Goal: Information Seeking & Learning: Learn about a topic

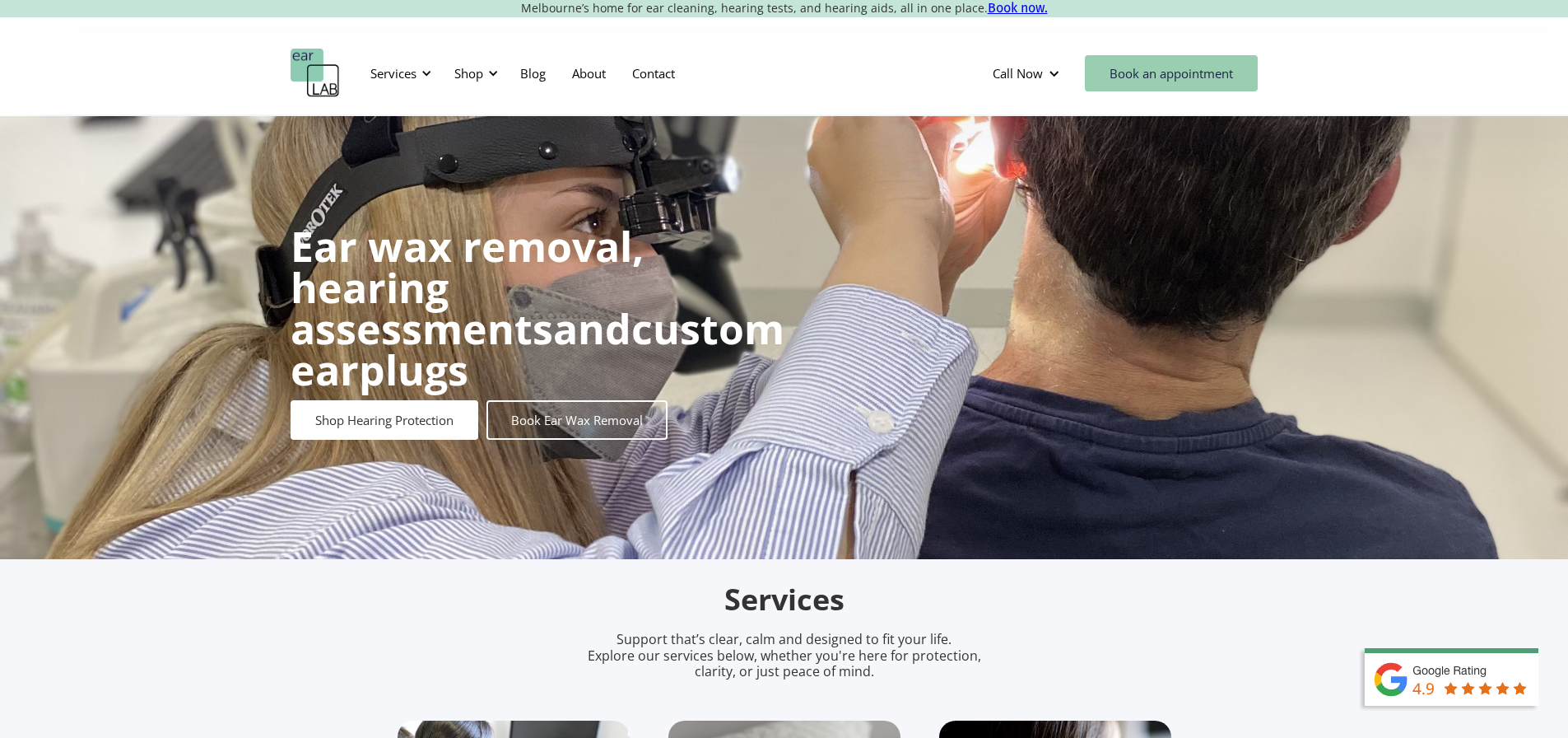
click at [1153, 82] on link "Book an appointment" at bounding box center [1171, 73] width 173 height 36
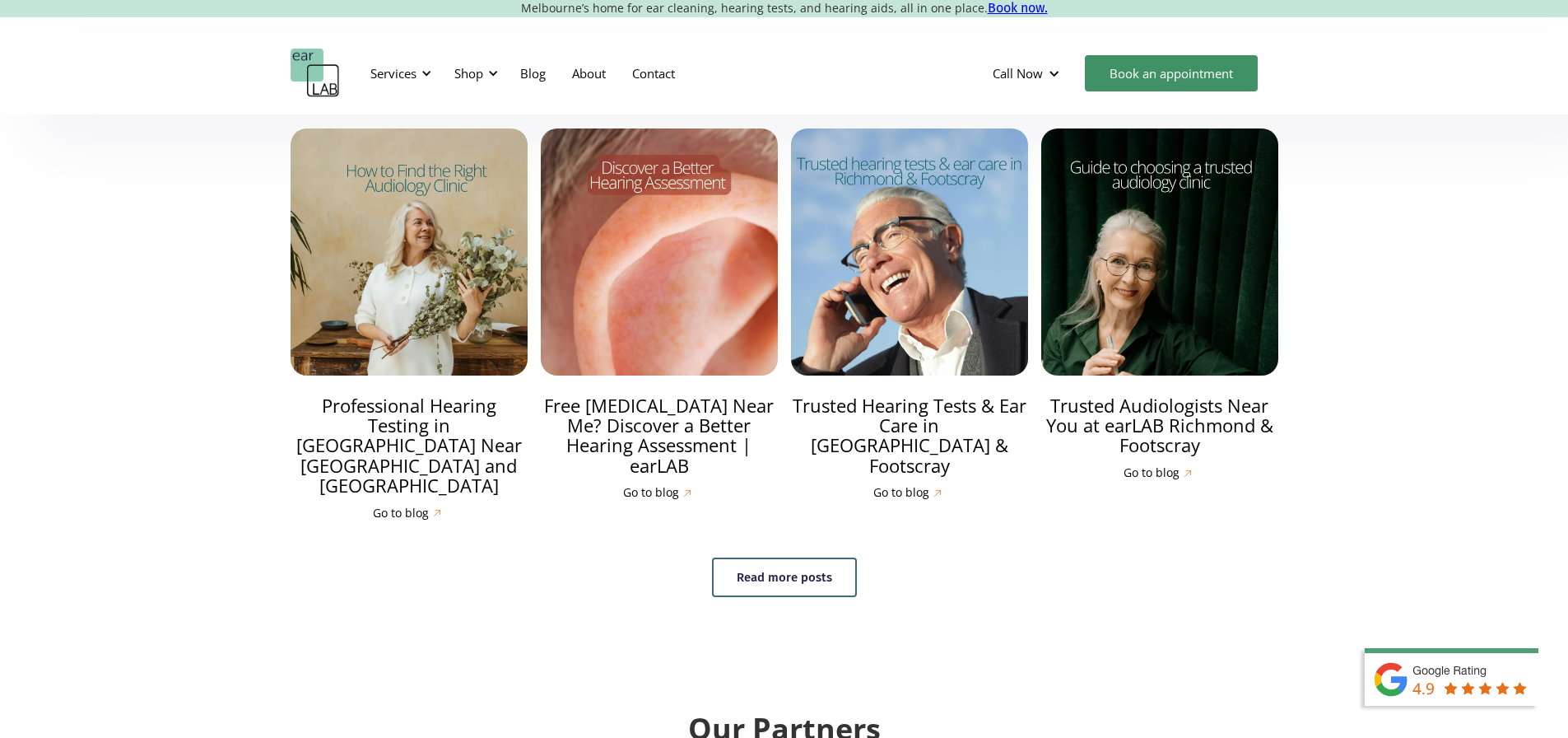
scroll to position [5565, 0]
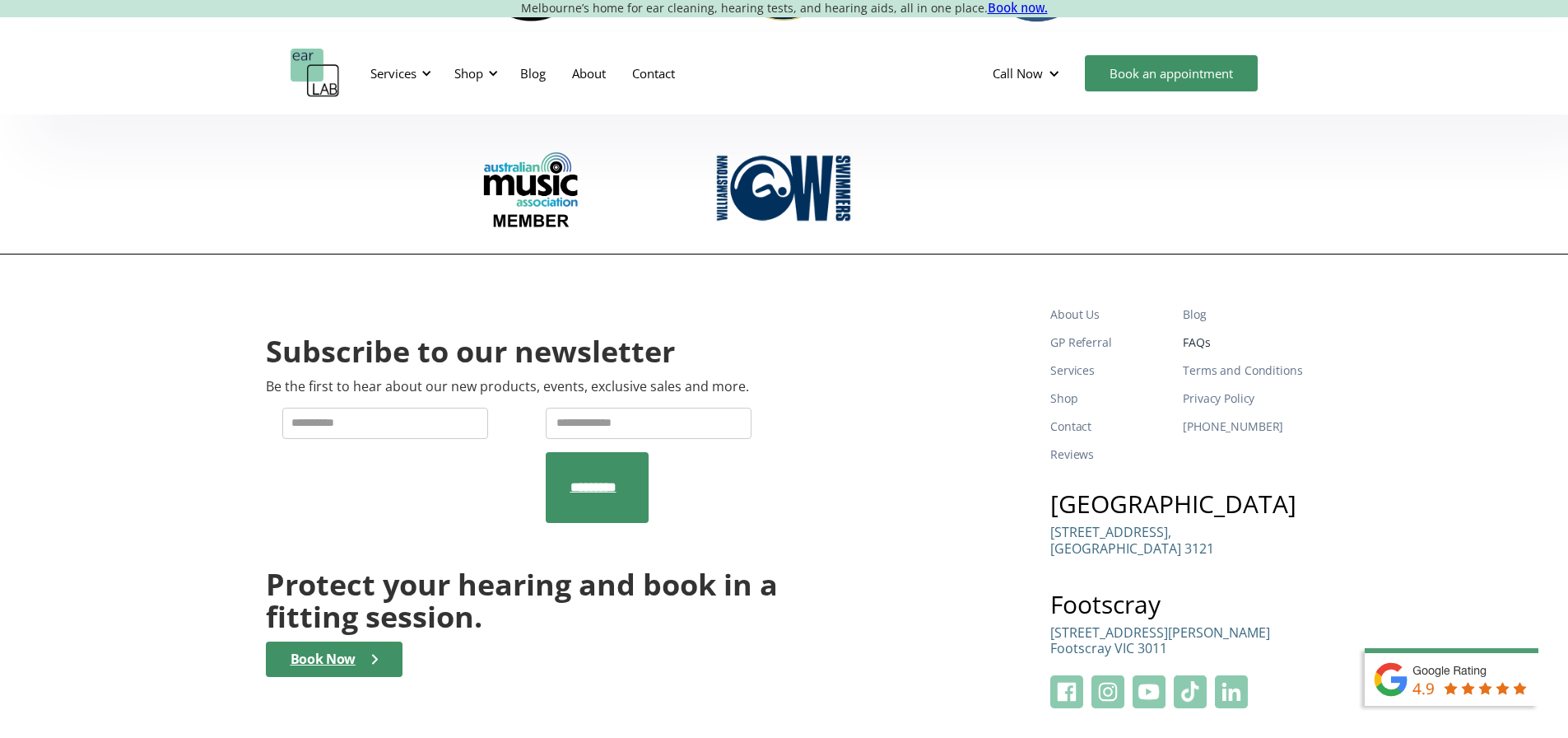
click at [1206, 329] on link "FAQs" at bounding box center [1242, 342] width 119 height 28
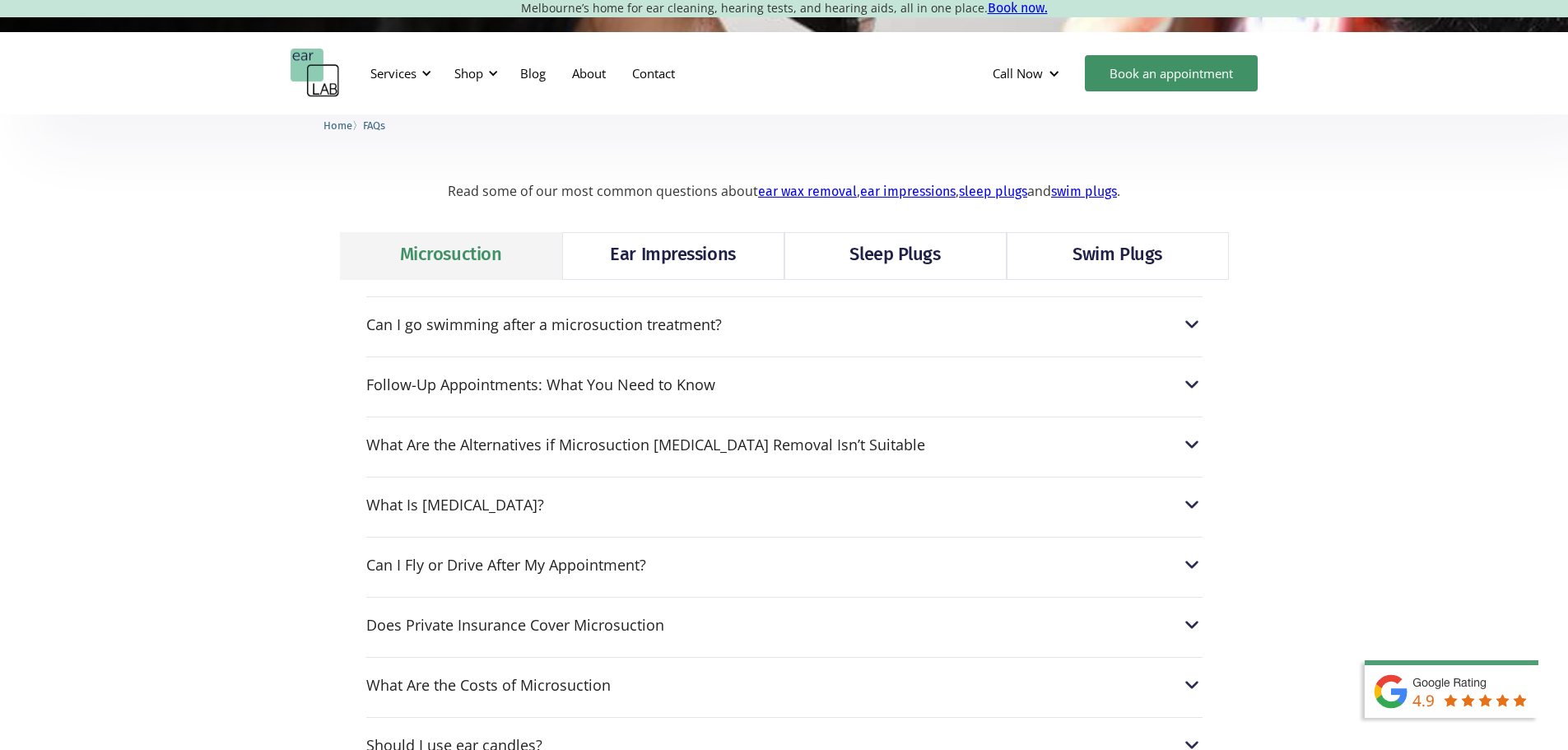
scroll to position [342, 0]
click at [658, 330] on div "Can I go swimming after a microsuction treatment?" at bounding box center [544, 323] width 356 height 16
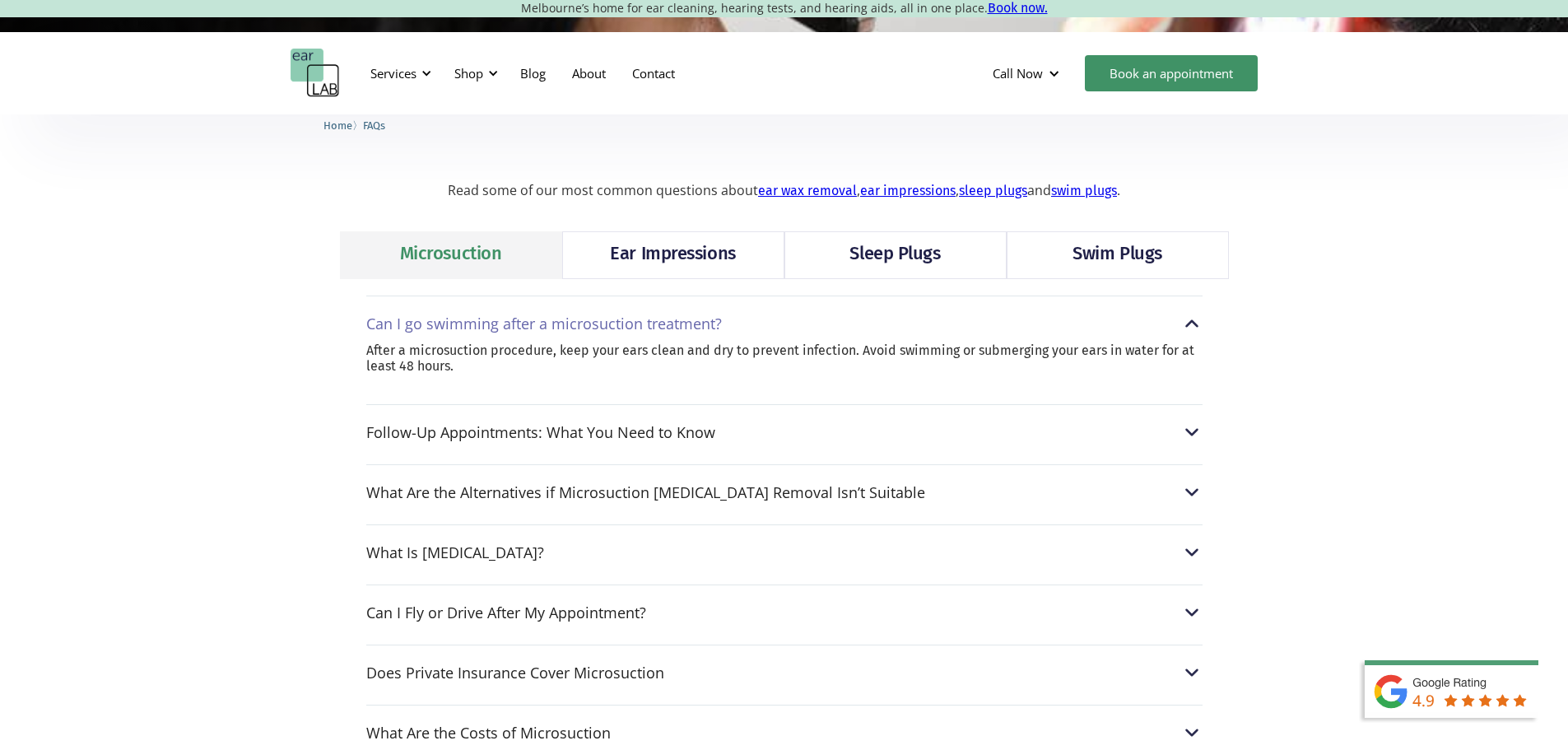
click at [658, 330] on div "Can I go swimming after a microsuction treatment?" at bounding box center [544, 323] width 356 height 16
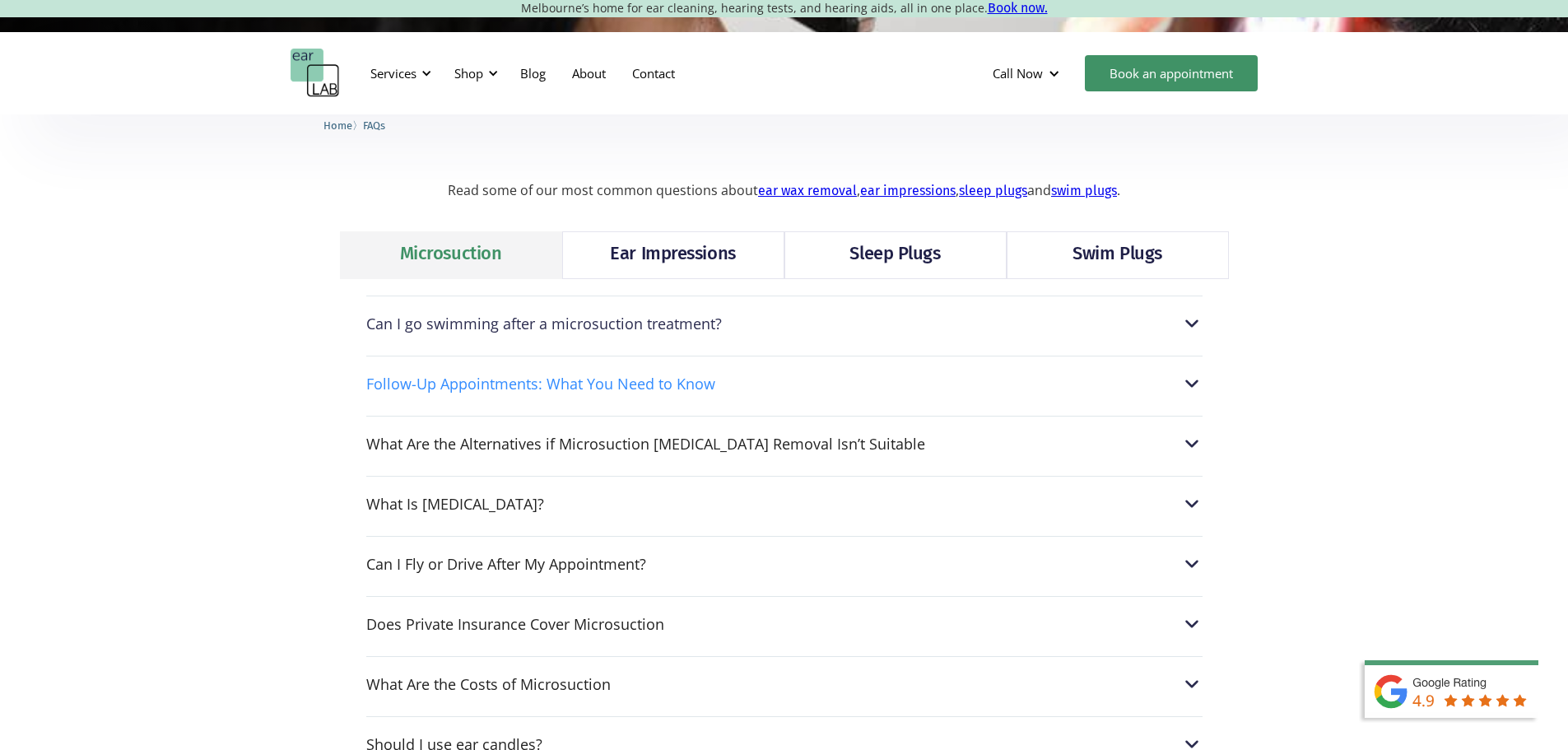
click at [632, 385] on div "Follow-Up Appointments: What You Need to Know" at bounding box center [541, 383] width 349 height 16
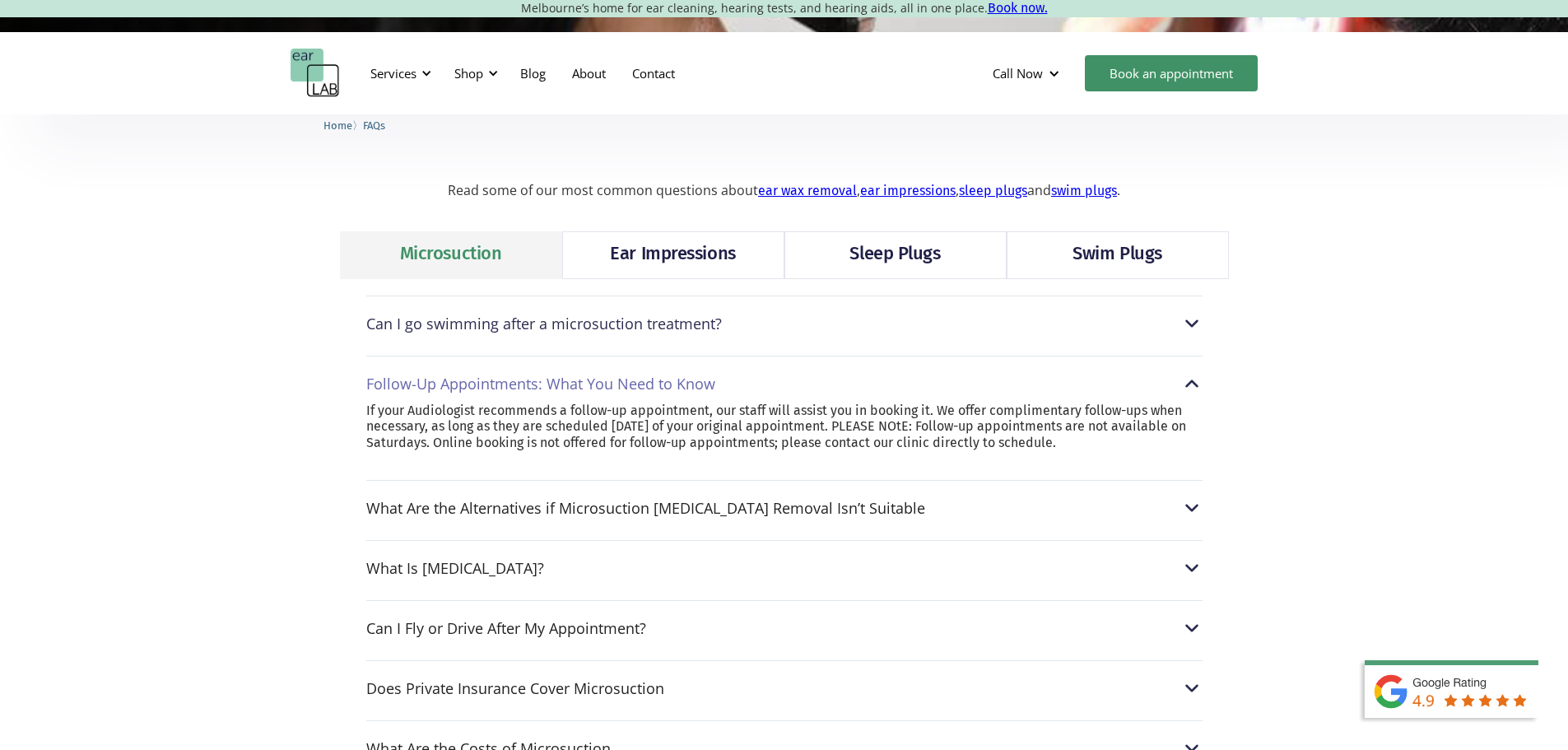
click at [632, 385] on div "Follow-Up Appointments: What You Need to Know" at bounding box center [541, 383] width 349 height 16
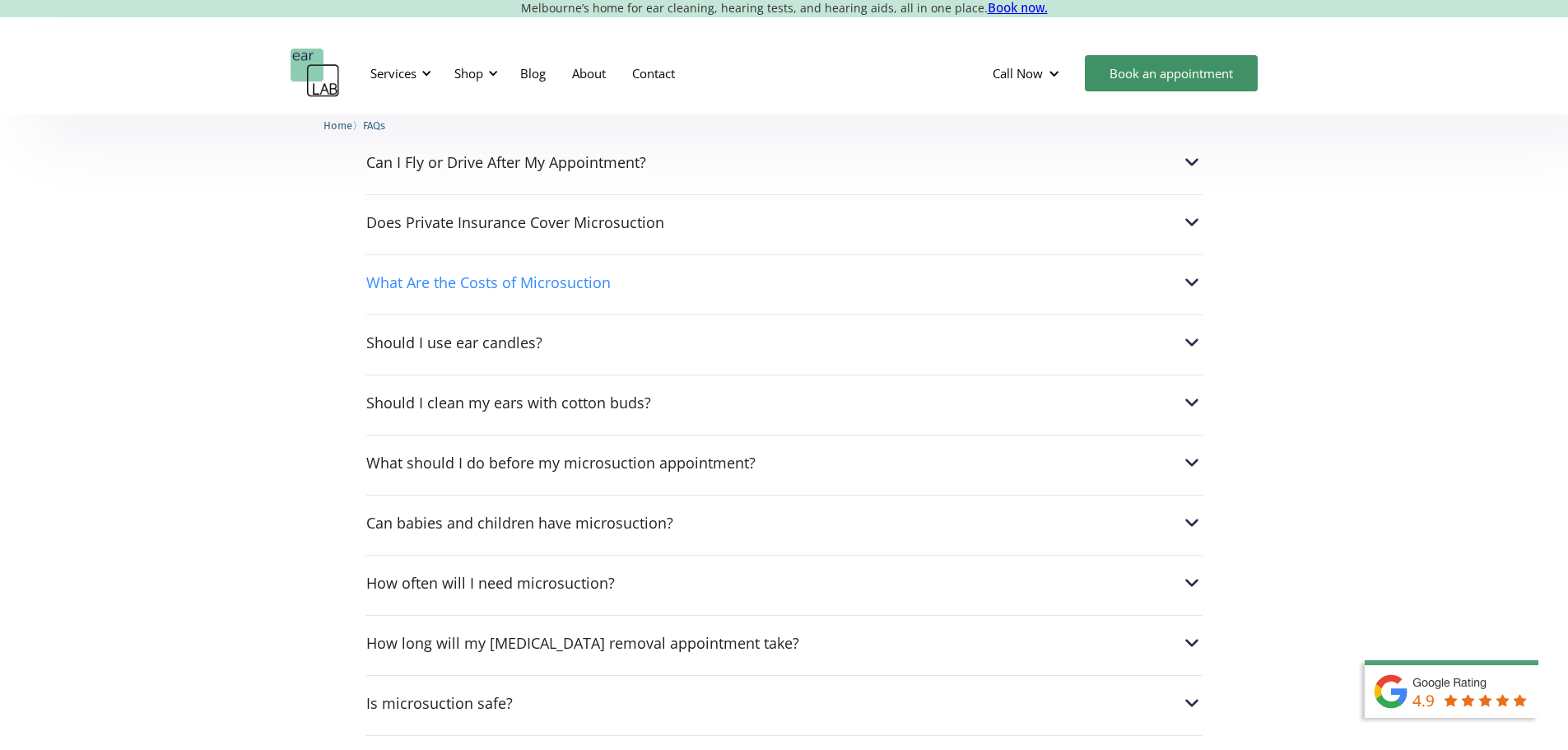
scroll to position [745, 0]
click at [590, 406] on div "Should I clean my ears with cotton buds?" at bounding box center [509, 401] width 285 height 16
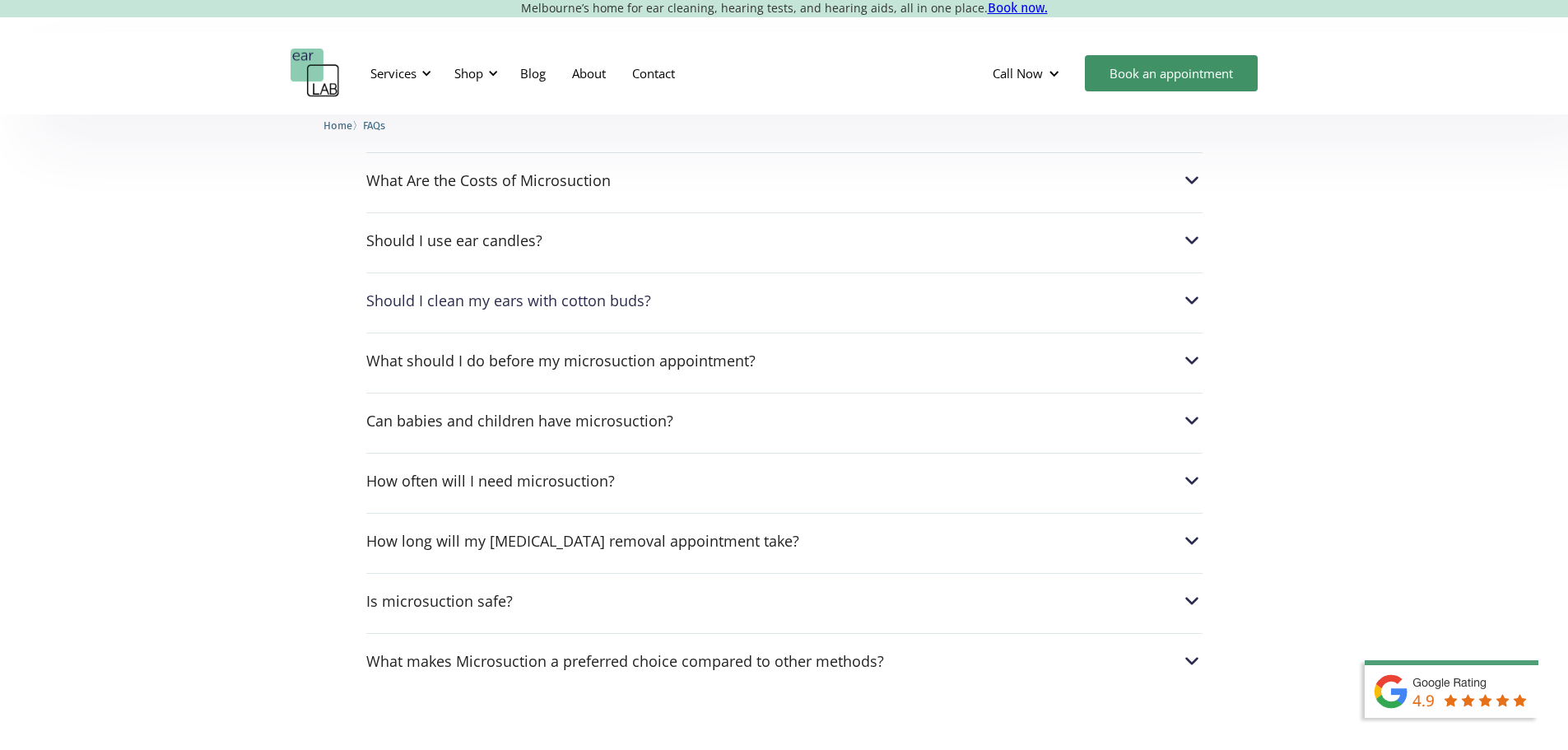
scroll to position [848, 0]
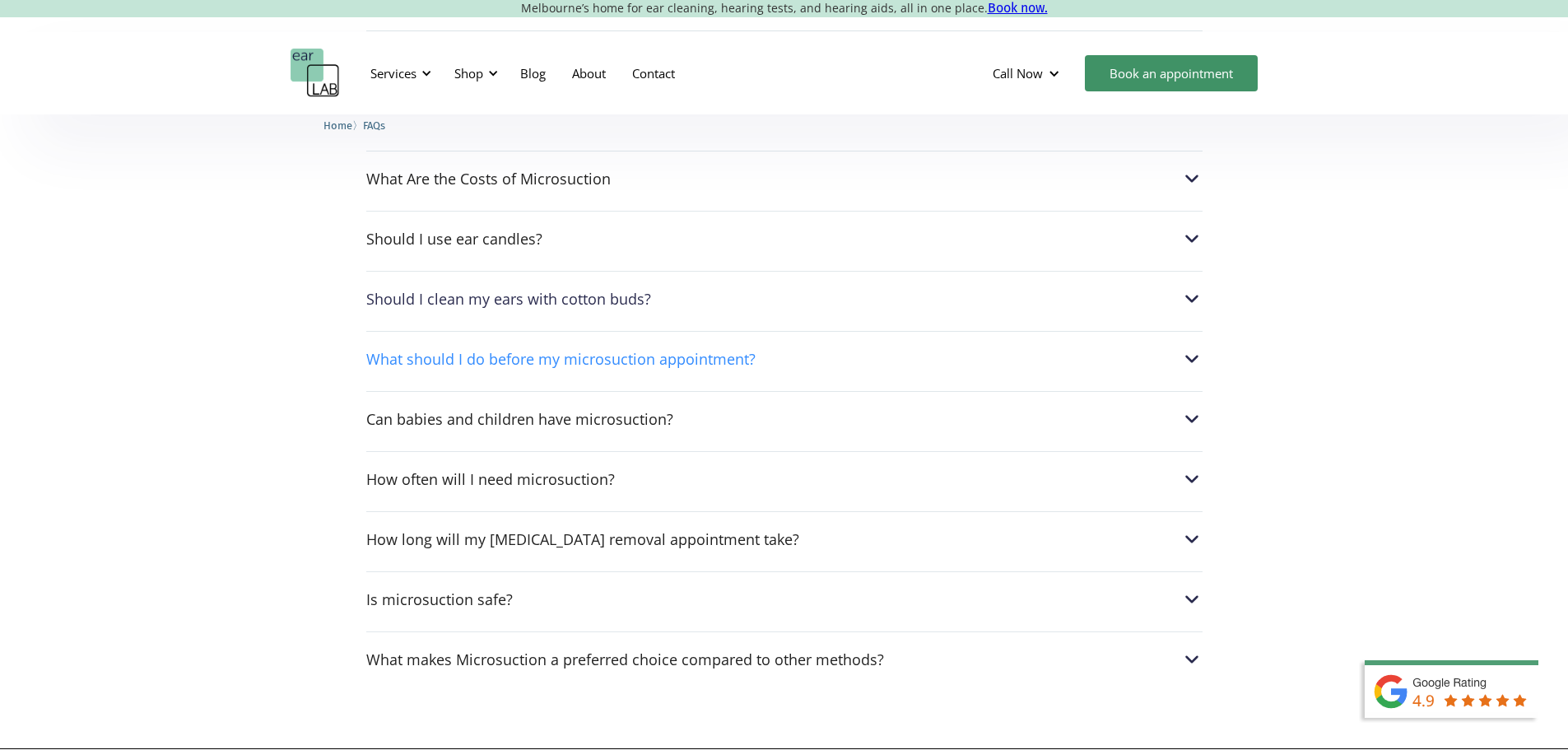
drag, startPoint x: 590, startPoint y: 406, endPoint x: 504, endPoint y: 354, distance: 100.5
click at [504, 354] on div "Read some of our most common questions about ear wax removal , ear impressions …" at bounding box center [784, 177] width 1568 height 1140
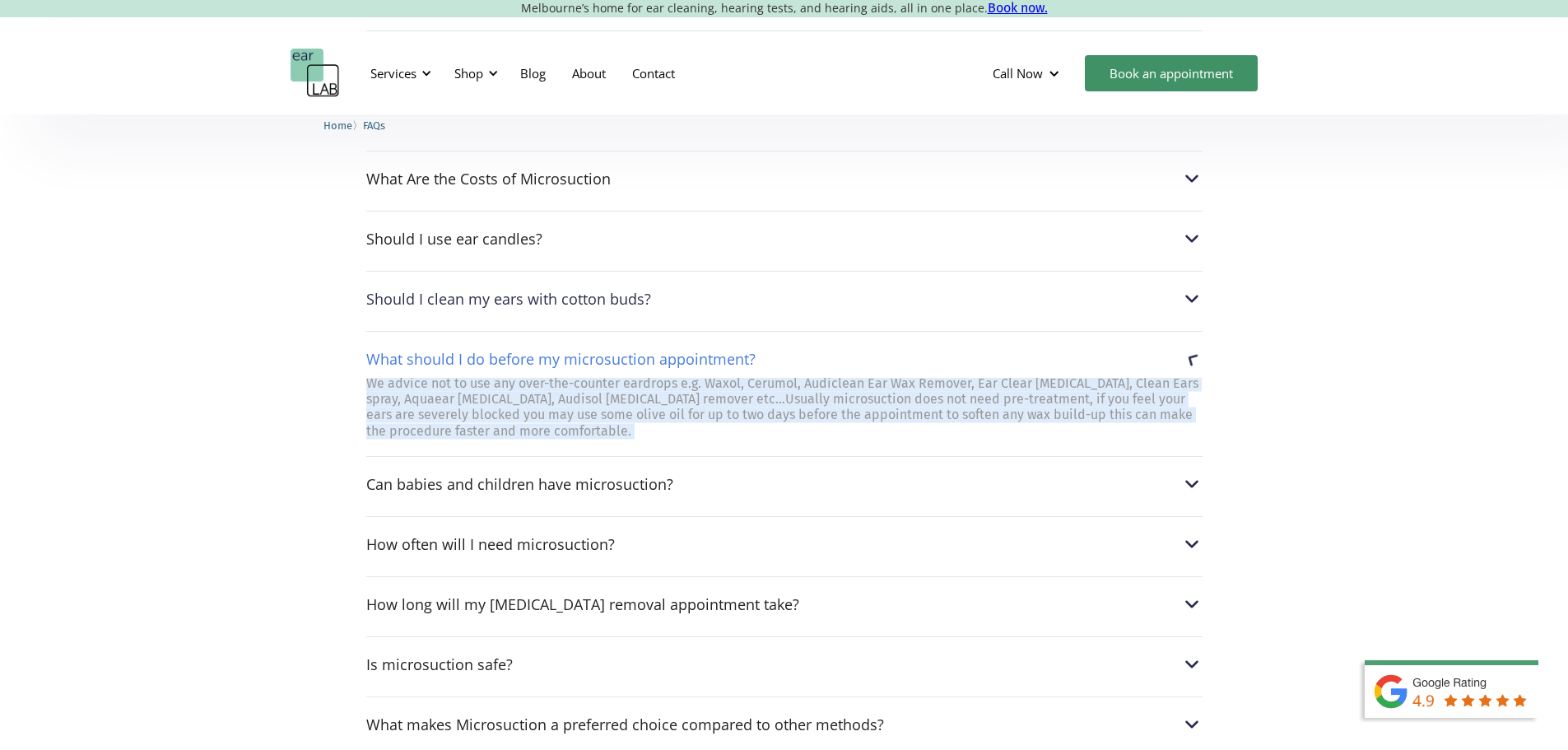
click at [504, 354] on div "What should I do before my microsuction appointment?" at bounding box center [561, 359] width 390 height 16
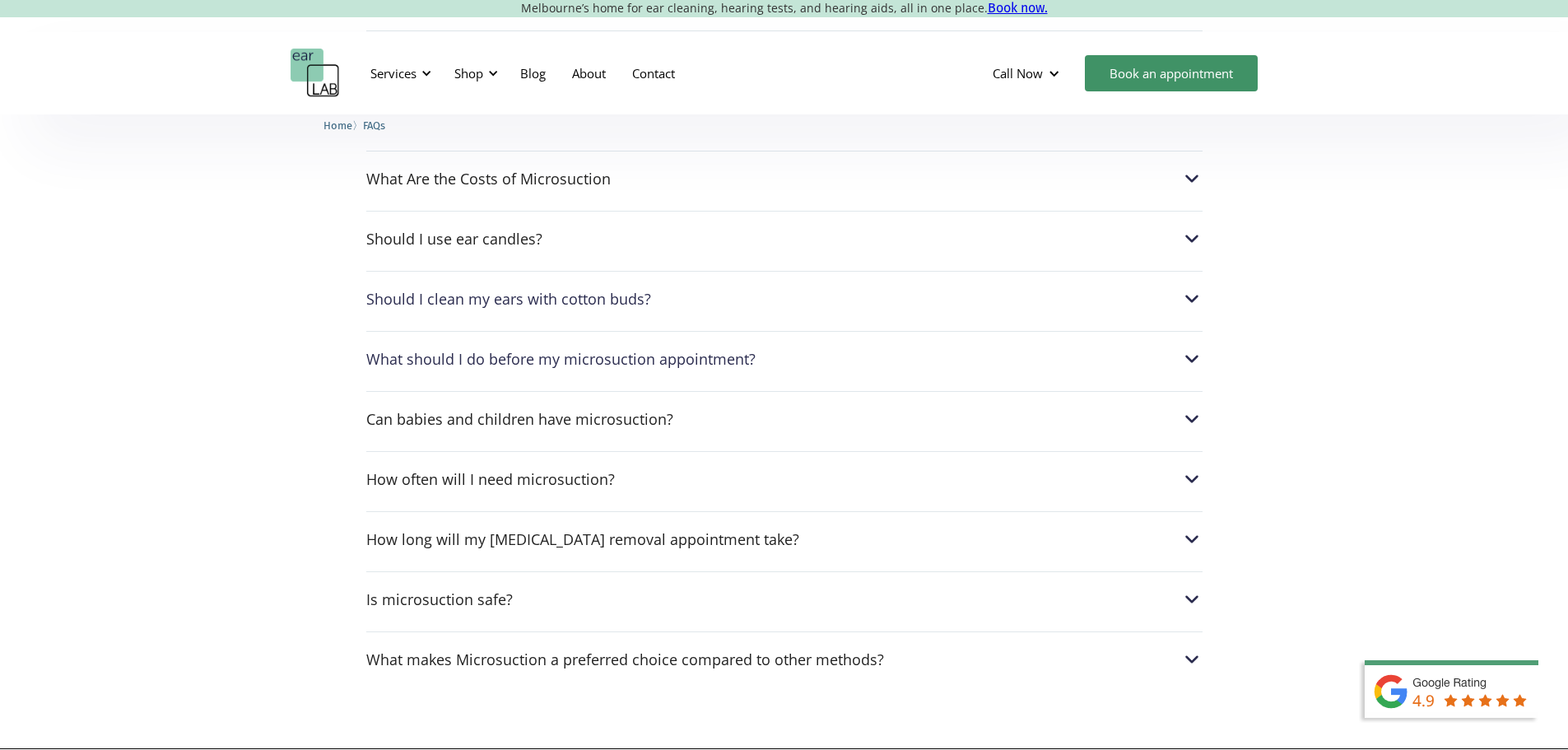
click at [504, 354] on div "What should I do before my microsuction appointment?" at bounding box center [561, 359] width 390 height 16
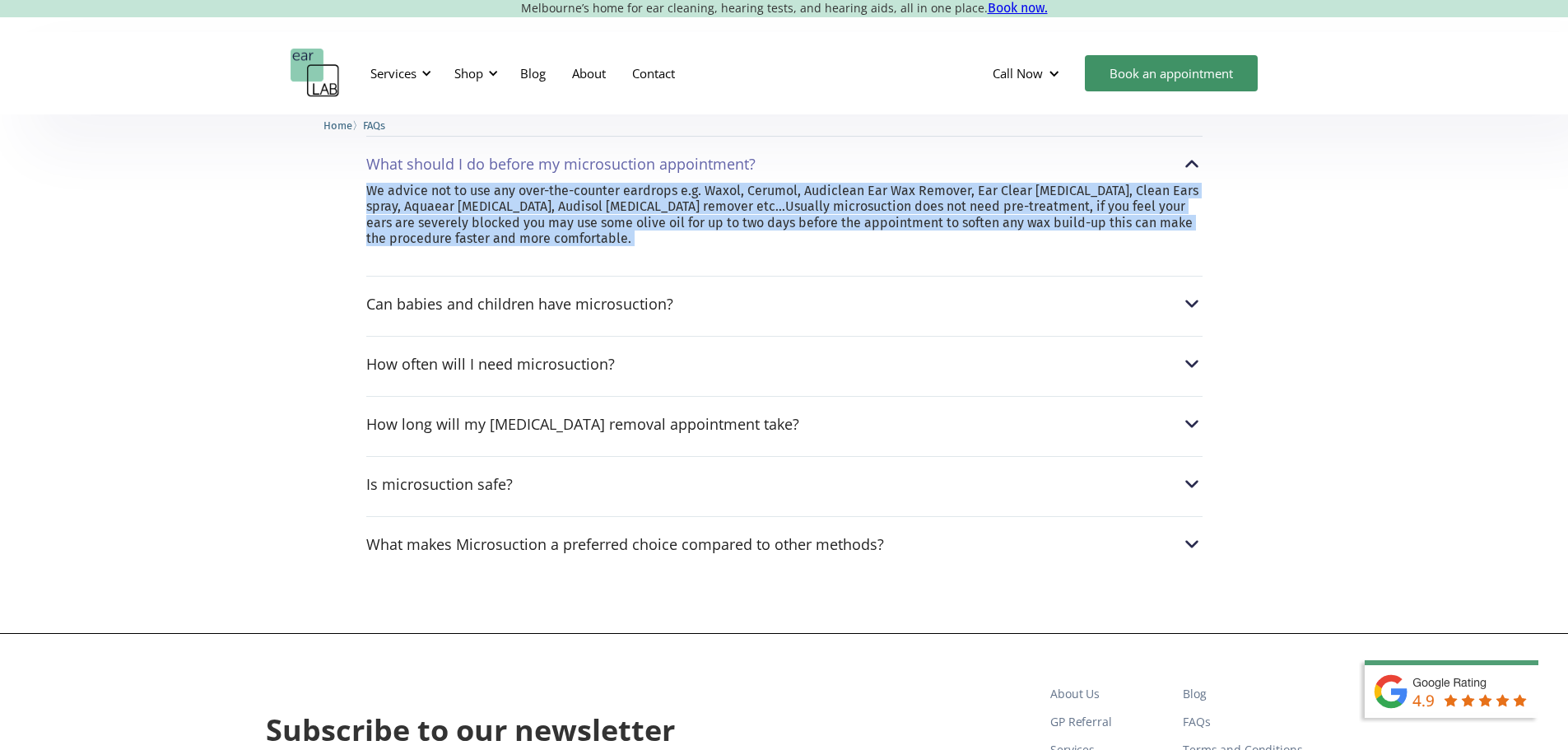
scroll to position [1044, 0]
click at [657, 431] on div "How long will my earwax removal appointment take?" at bounding box center [583, 422] width 433 height 16
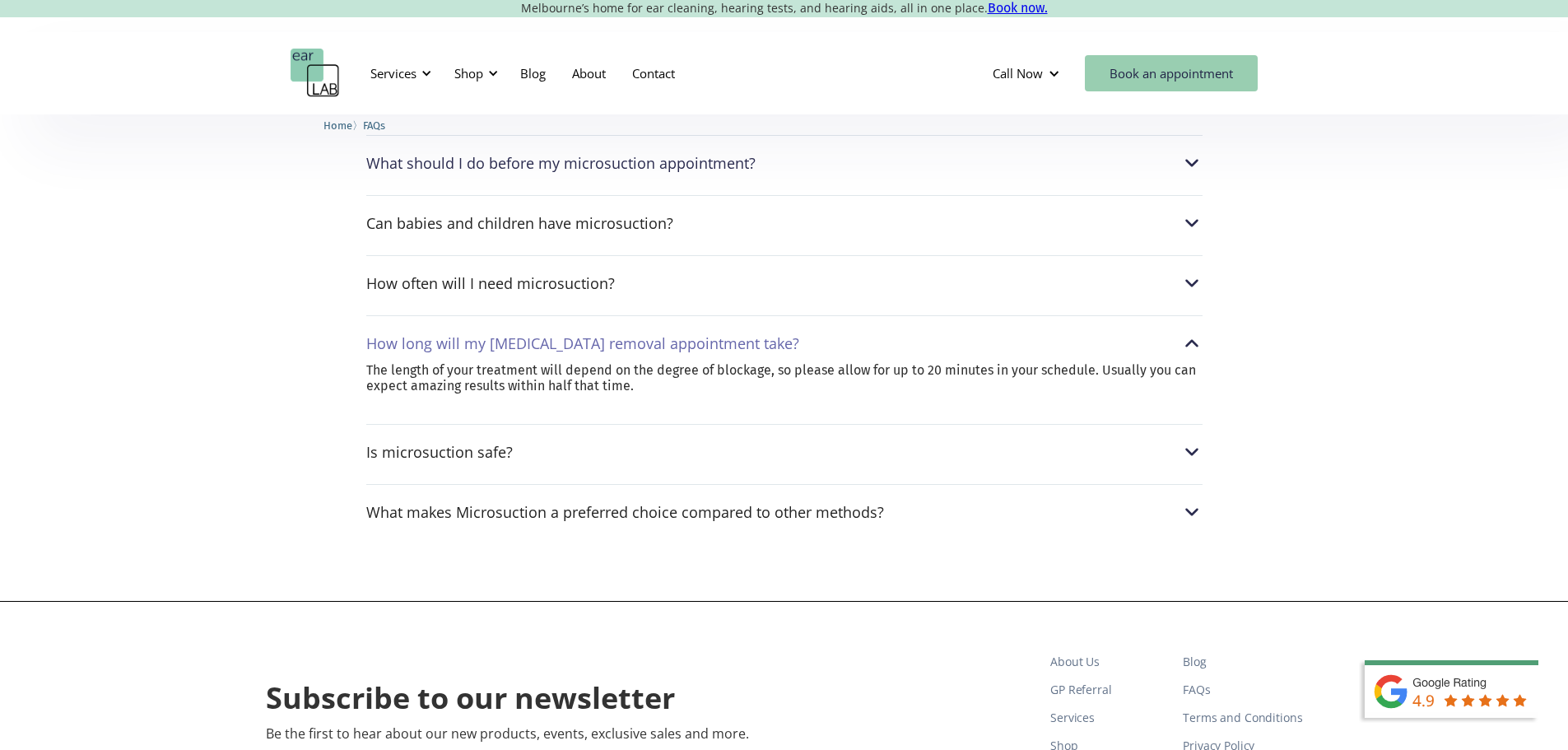
click at [1144, 78] on link "Book an appointment" at bounding box center [1171, 73] width 173 height 36
